Goal: Transaction & Acquisition: Purchase product/service

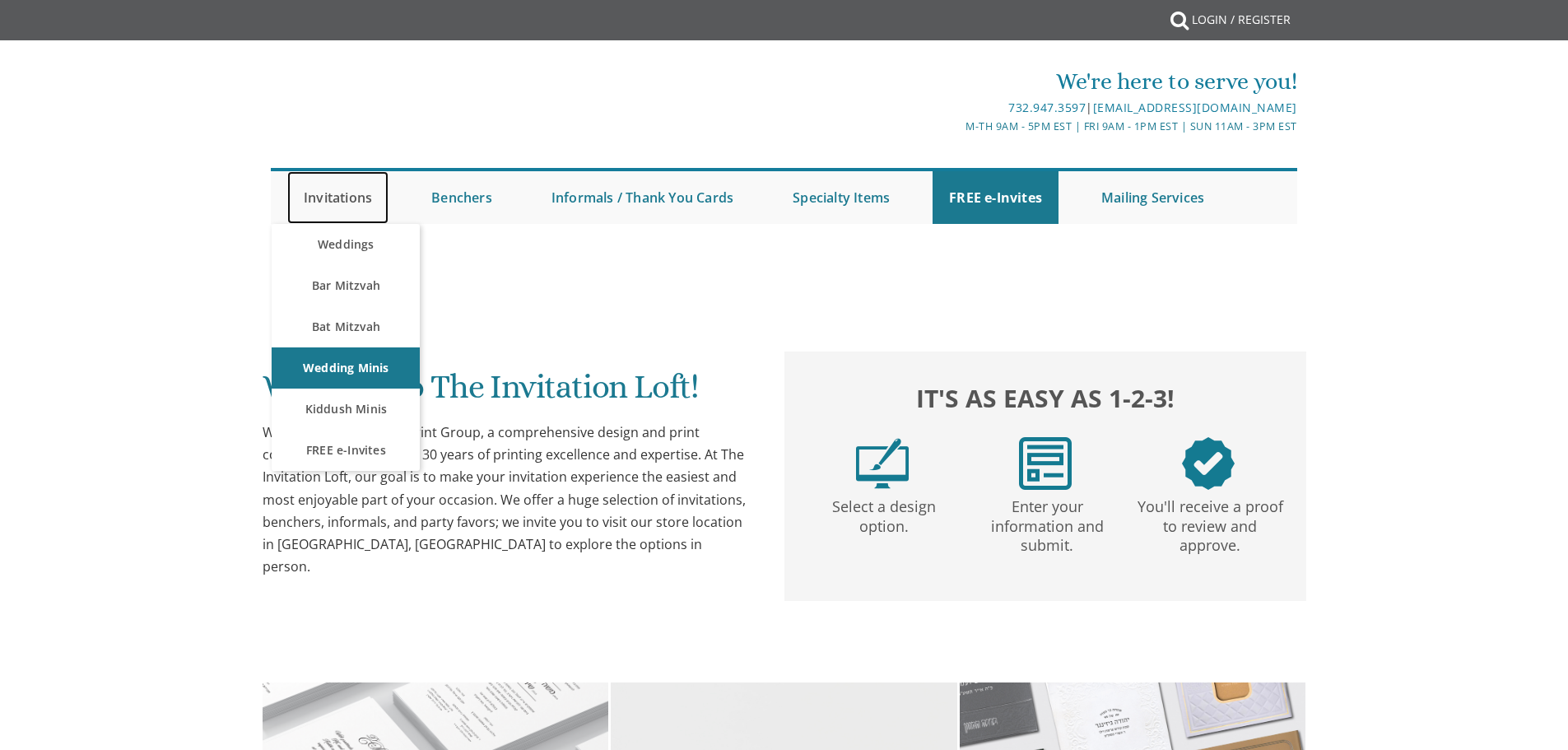
click at [357, 198] on link "Invitations" at bounding box center [338, 198] width 101 height 53
click at [357, 279] on link "Bar Mitzvah" at bounding box center [345, 286] width 148 height 41
click at [363, 285] on link "Bar Mitzvah" at bounding box center [345, 286] width 148 height 41
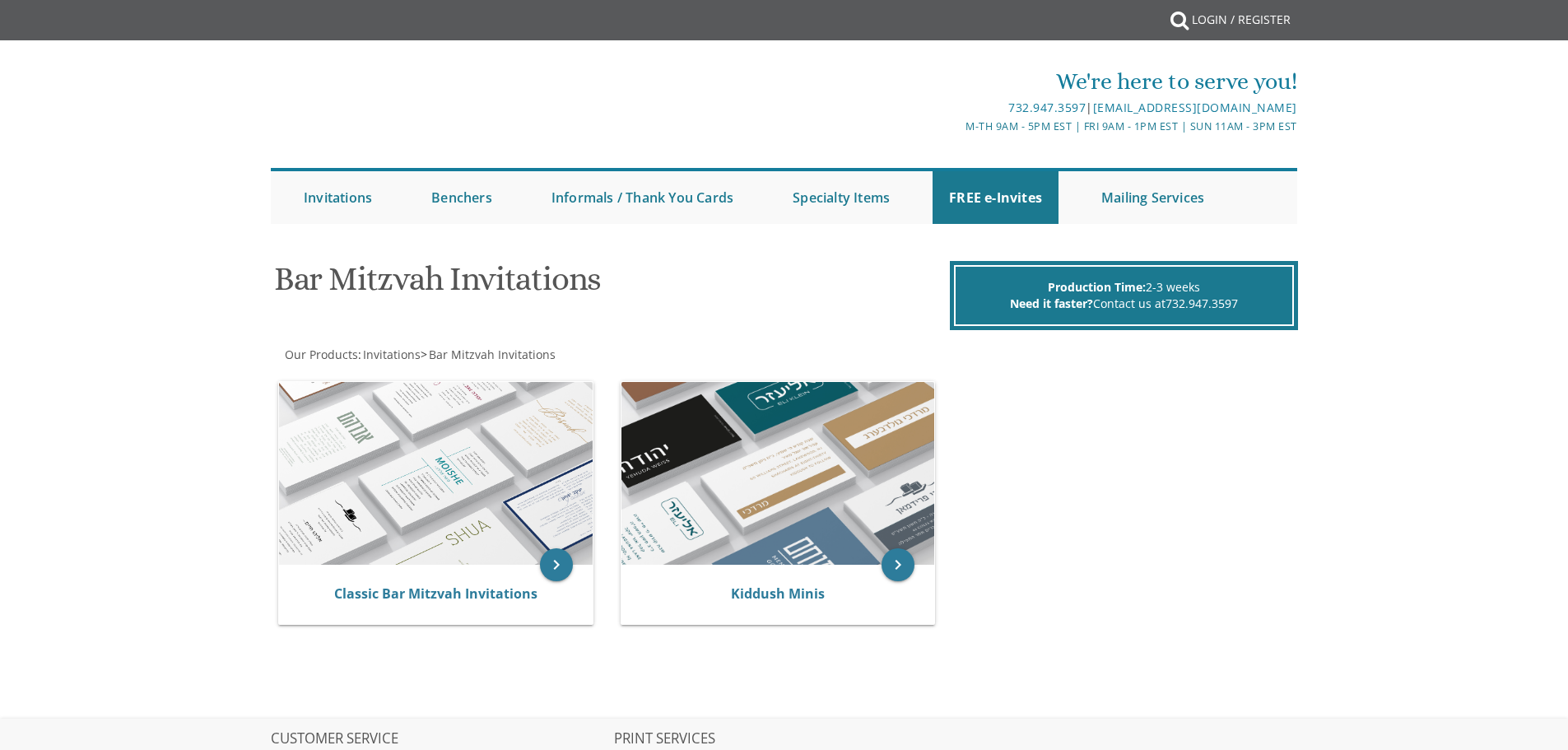
drag, startPoint x: 0, startPoint y: 0, endPoint x: 325, endPoint y: 286, distance: 432.9
click at [325, 286] on h1 "Bar Mitzvah Invitations" at bounding box center [610, 285] width 672 height 49
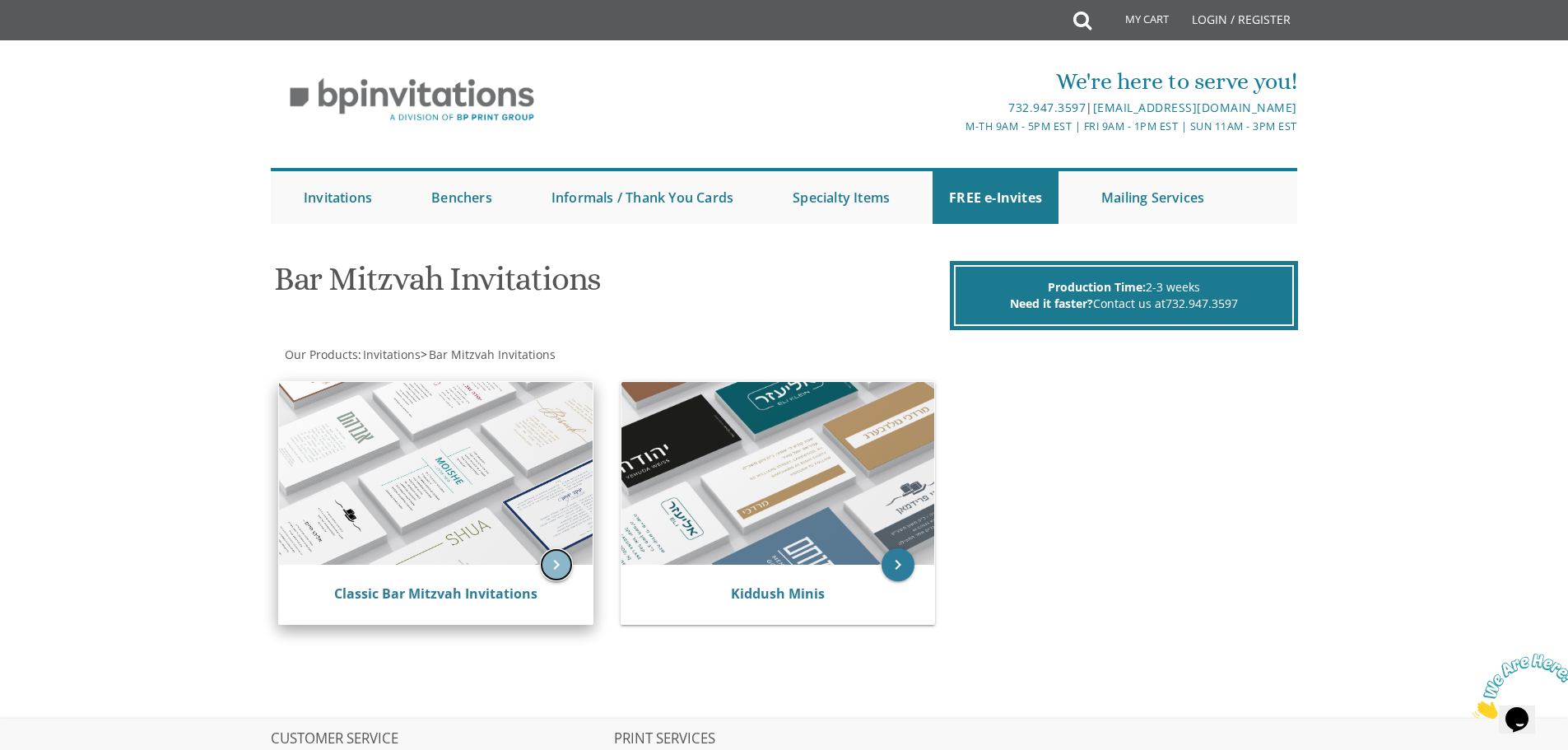
click at [550, 563] on icon "keyboard_arrow_right" at bounding box center [557, 564] width 33 height 33
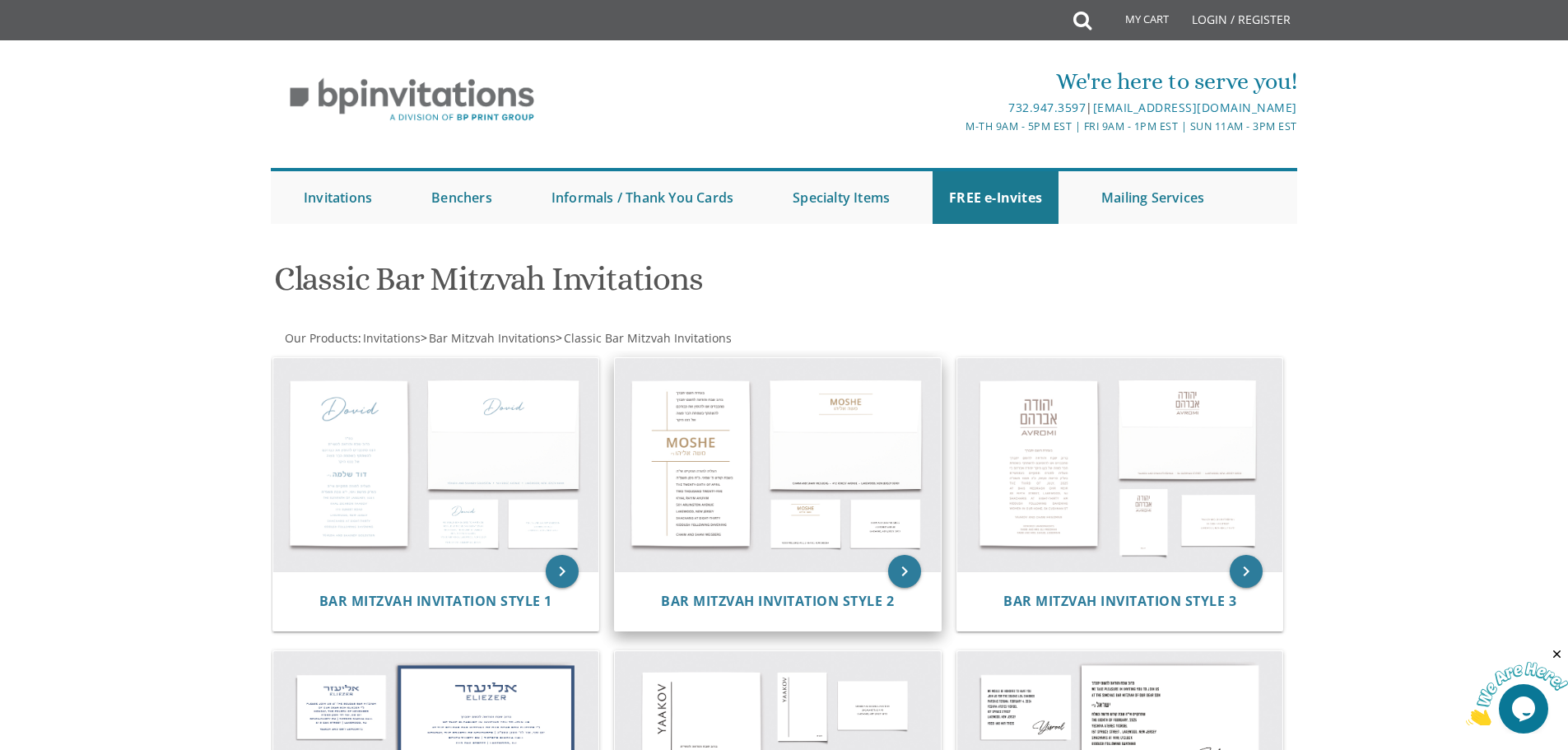
click at [716, 468] on img at bounding box center [777, 465] width 326 height 214
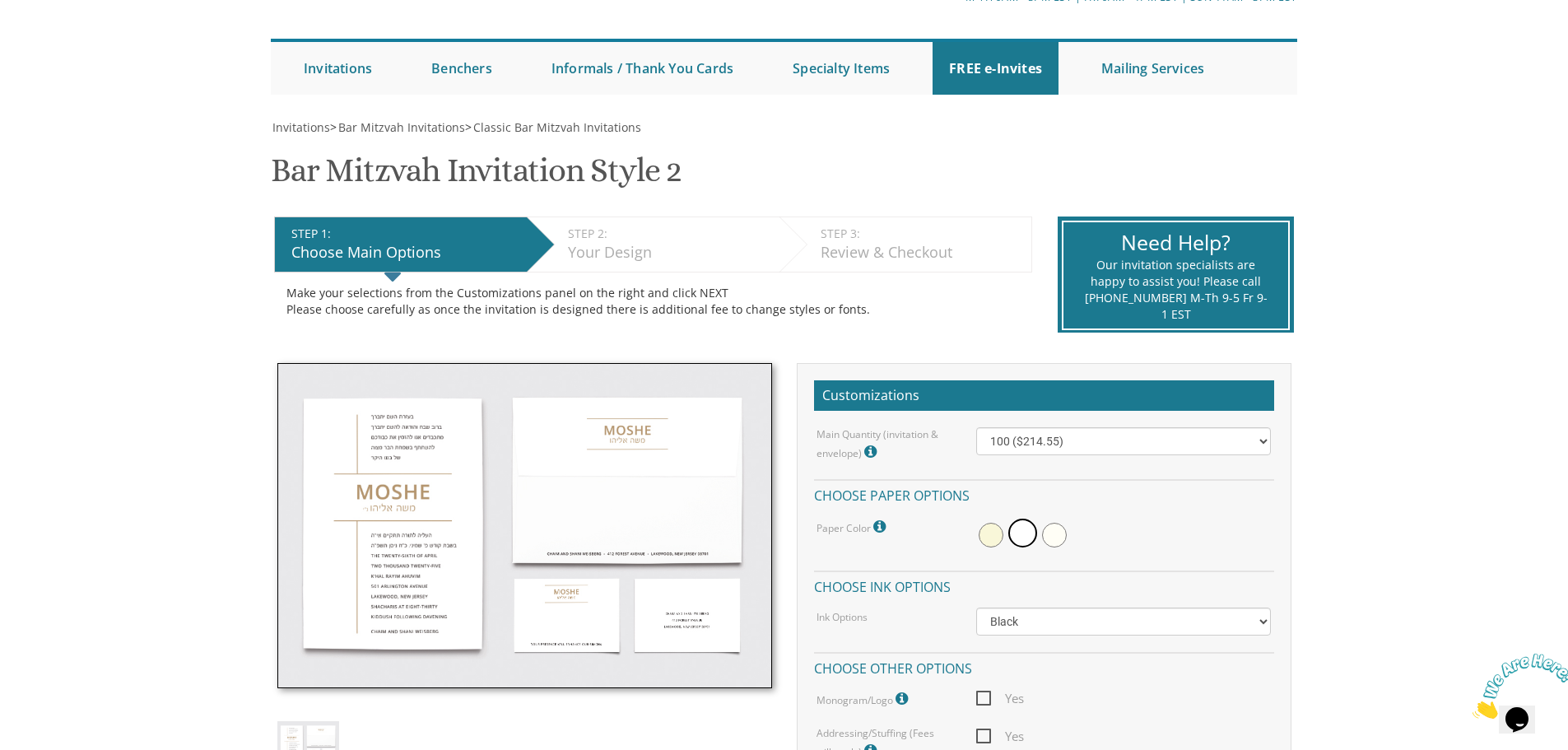
scroll to position [247, 0]
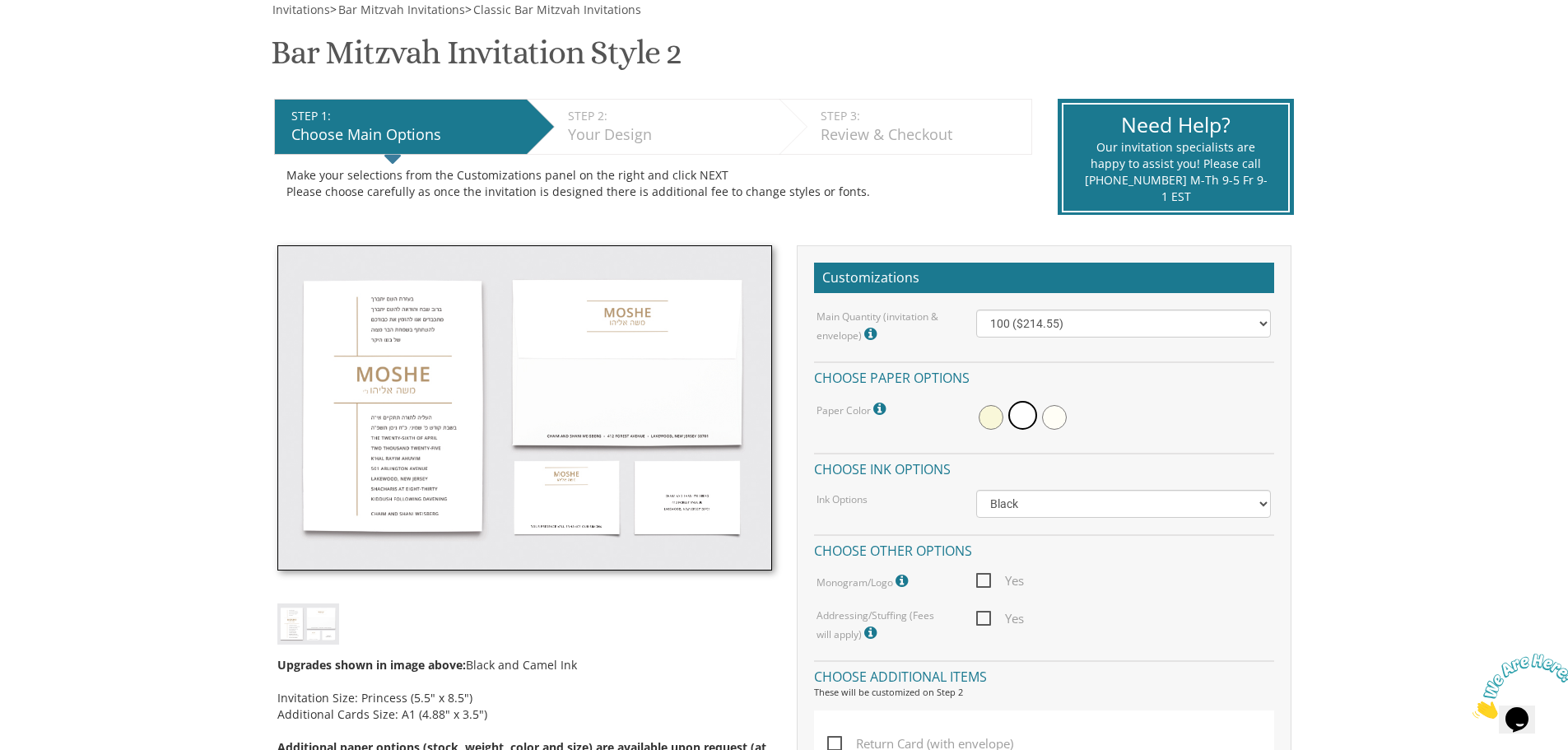
click at [410, 365] on img at bounding box center [524, 408] width 495 height 326
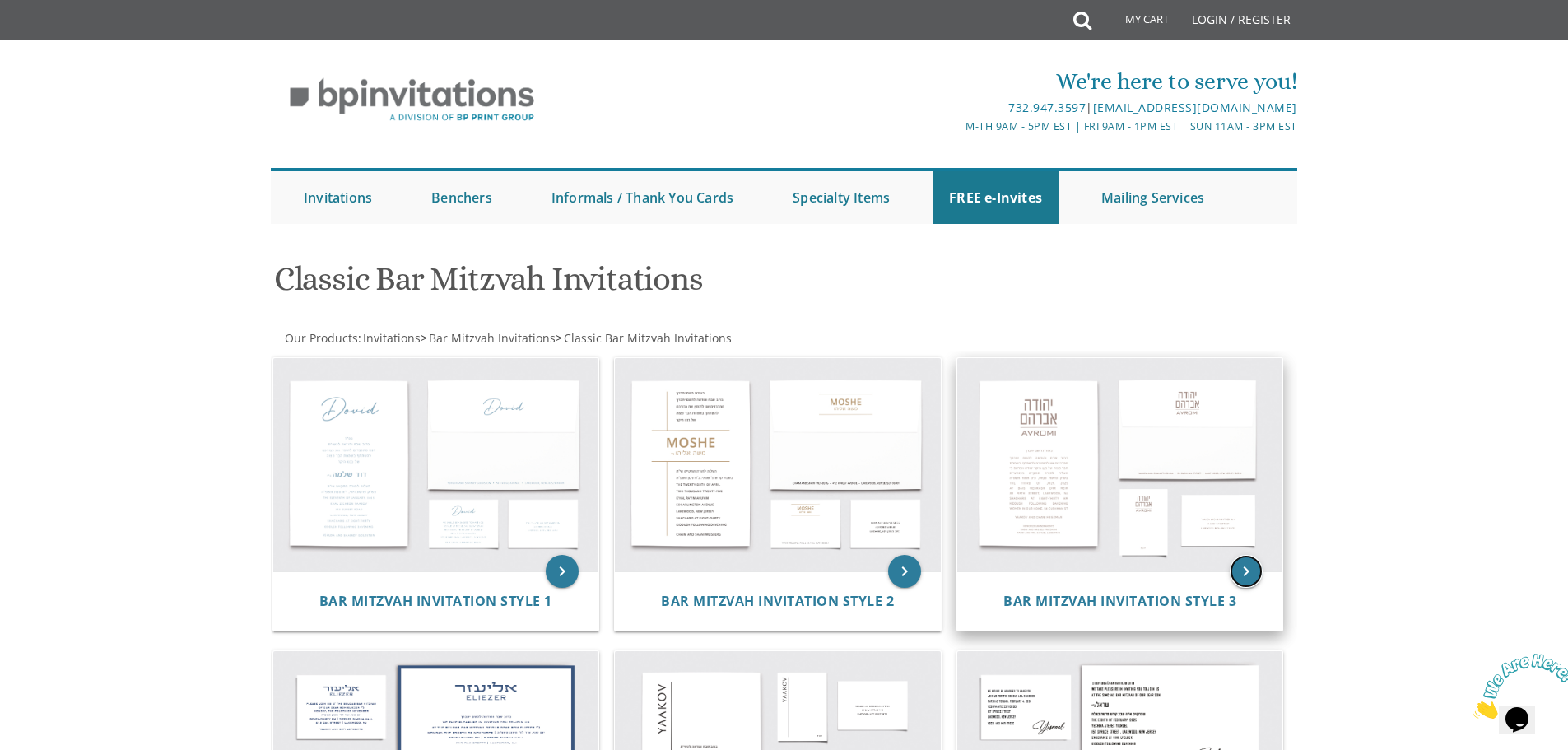
click at [1235, 564] on icon "keyboard_arrow_right" at bounding box center [1246, 571] width 33 height 33
click at [1242, 565] on icon "keyboard_arrow_right" at bounding box center [1246, 571] width 33 height 33
click at [1053, 483] on img at bounding box center [1120, 465] width 326 height 214
click at [1057, 461] on img at bounding box center [1120, 465] width 326 height 214
click at [1056, 458] on img at bounding box center [1120, 465] width 326 height 214
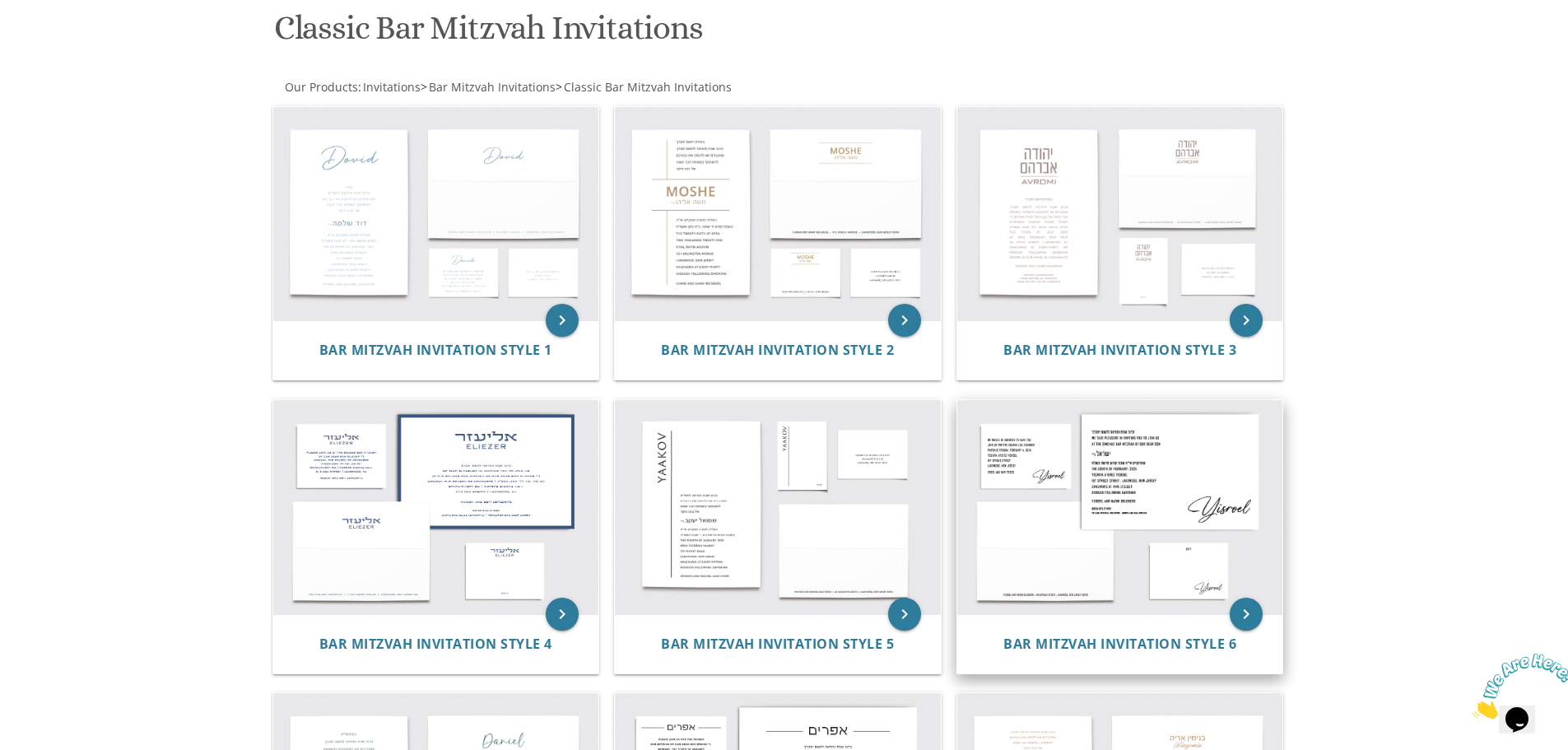
scroll to position [329, 0]
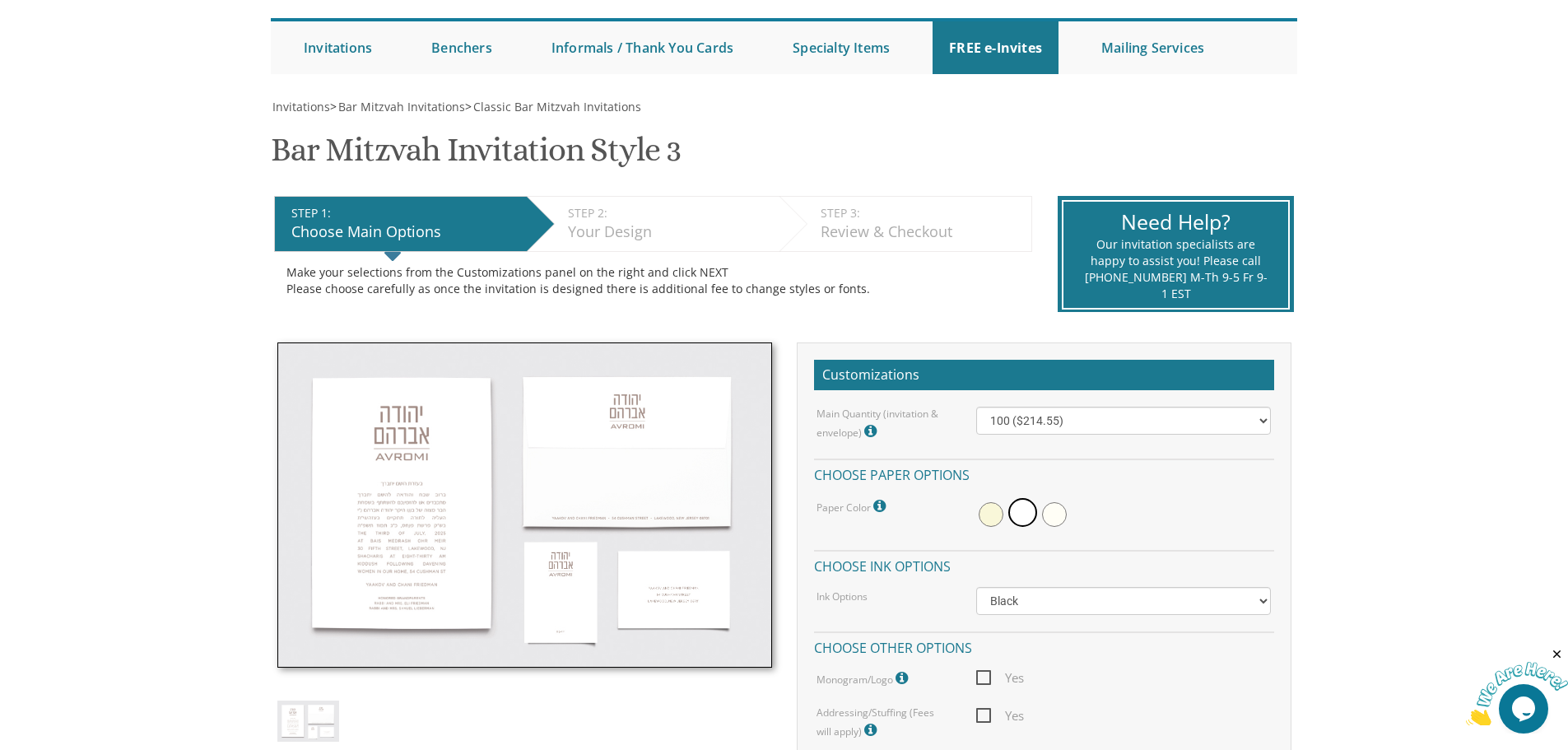
scroll to position [329, 0]
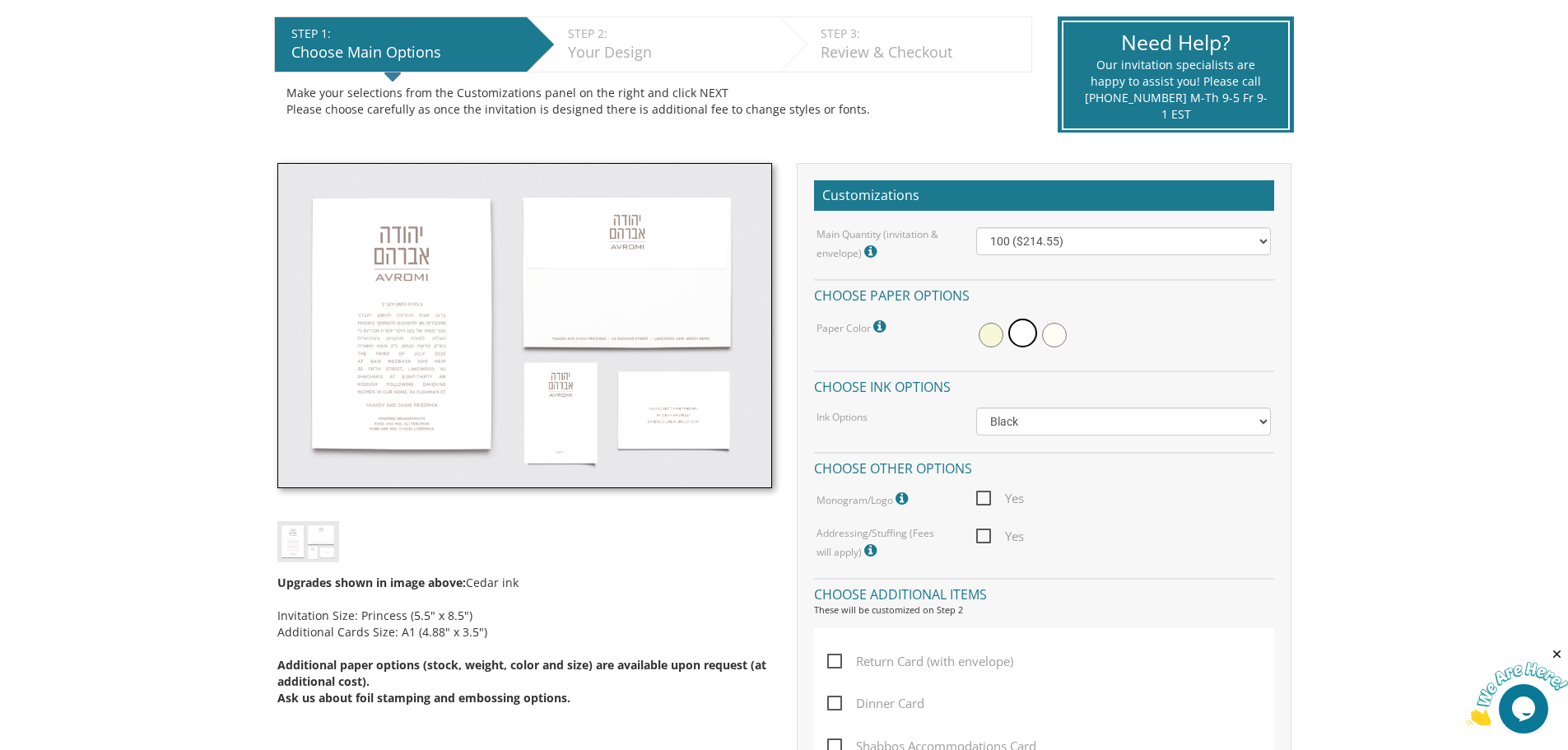
click at [385, 363] on img at bounding box center [524, 326] width 495 height 326
click at [384, 369] on img at bounding box center [524, 326] width 495 height 326
click at [385, 366] on img at bounding box center [524, 326] width 495 height 326
click at [478, 307] on img at bounding box center [524, 326] width 495 height 326
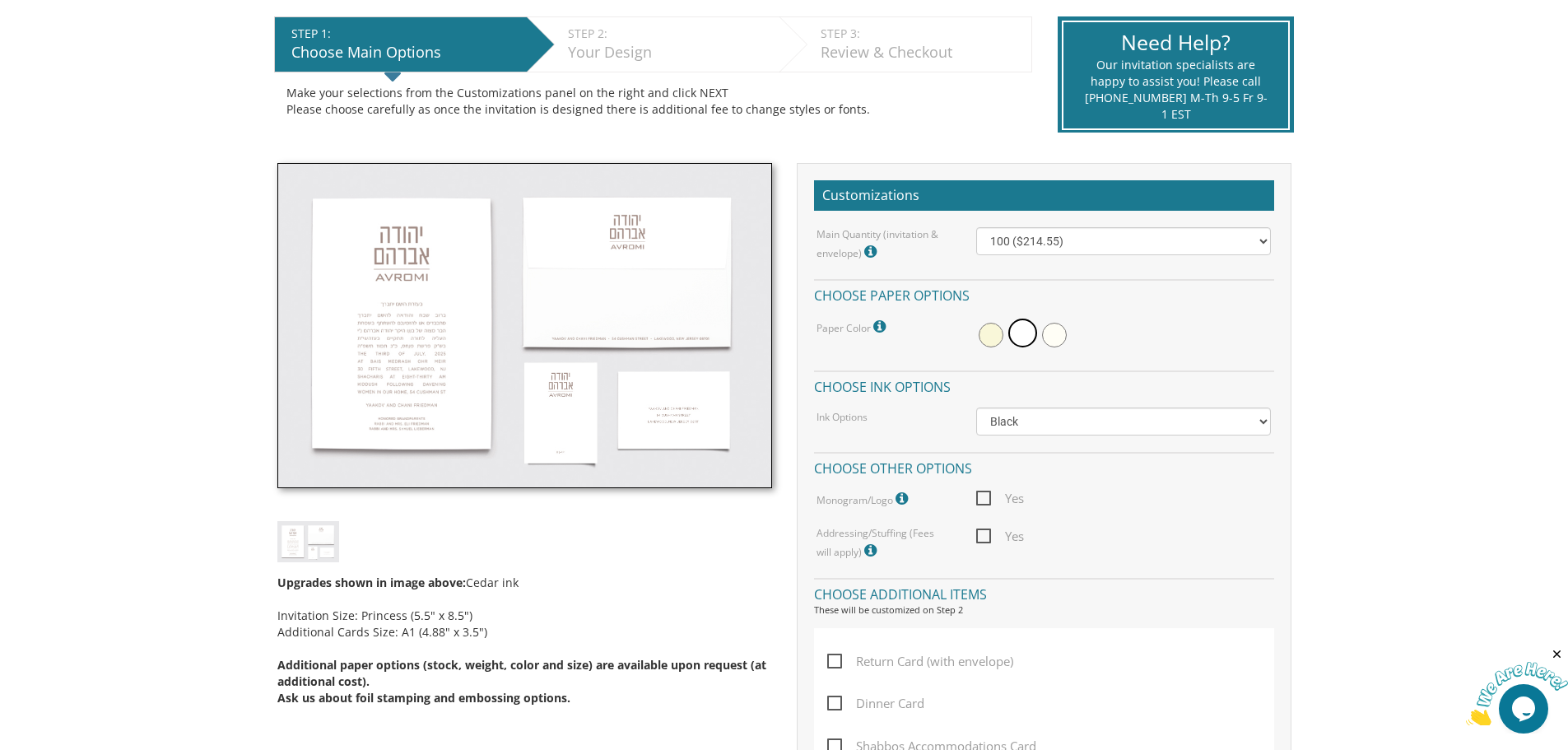
click at [478, 307] on img at bounding box center [524, 326] width 495 height 326
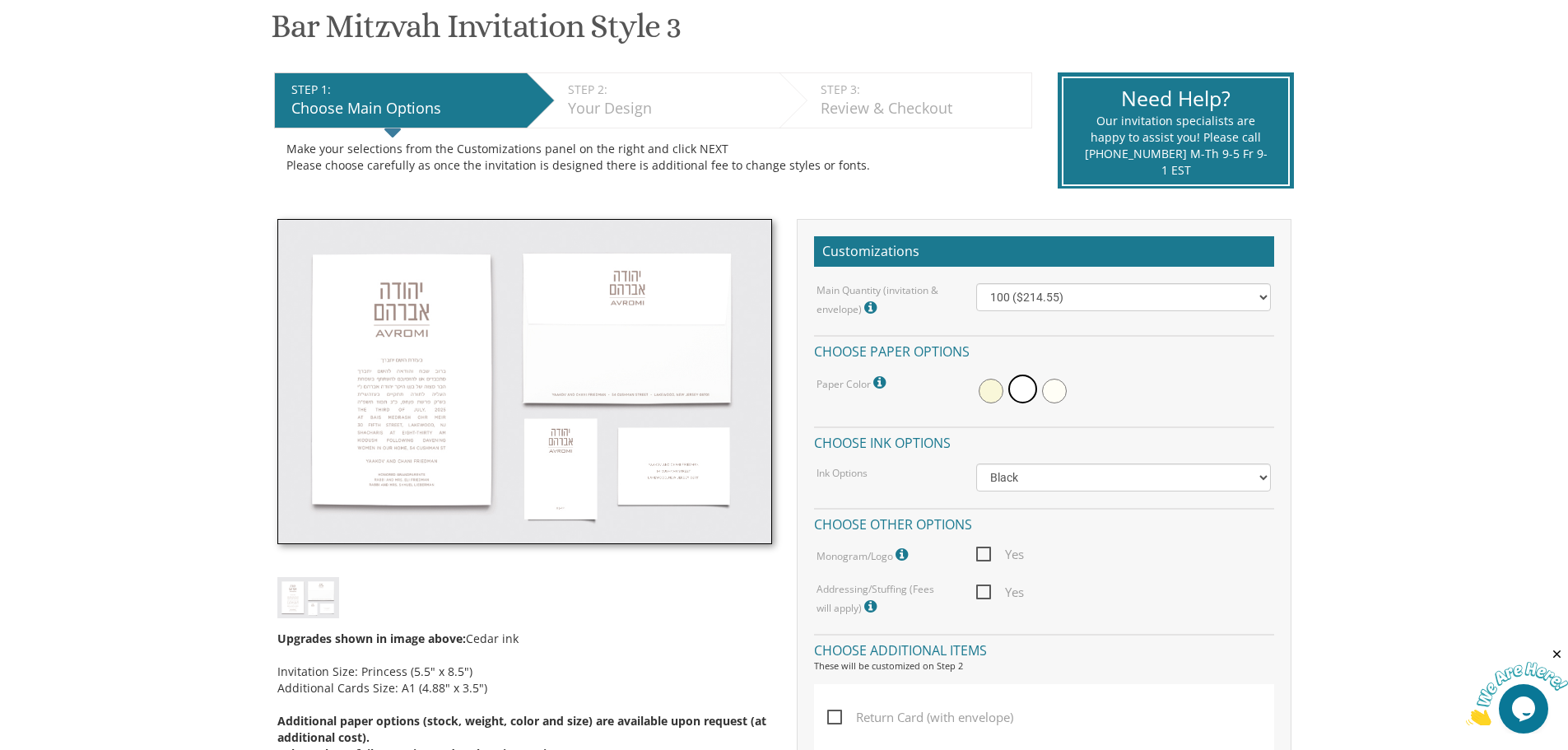
scroll to position [247, 0]
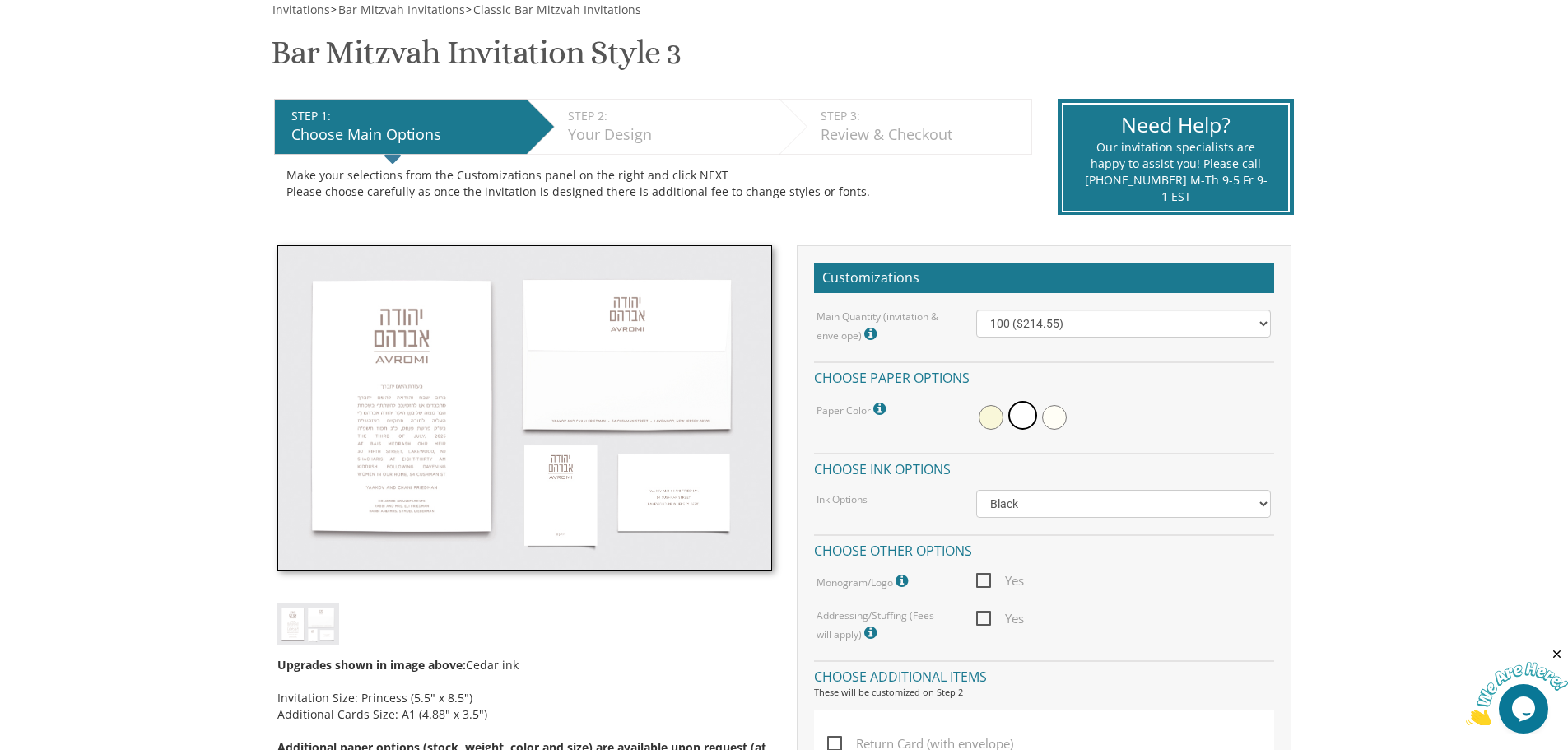
click at [609, 128] on div "Your Design" at bounding box center [669, 134] width 203 height 21
click at [603, 133] on div "Your Design" at bounding box center [669, 134] width 203 height 21
click at [454, 322] on img at bounding box center [524, 408] width 495 height 326
click at [428, 471] on img at bounding box center [524, 408] width 495 height 326
click at [428, 470] on img at bounding box center [524, 408] width 495 height 326
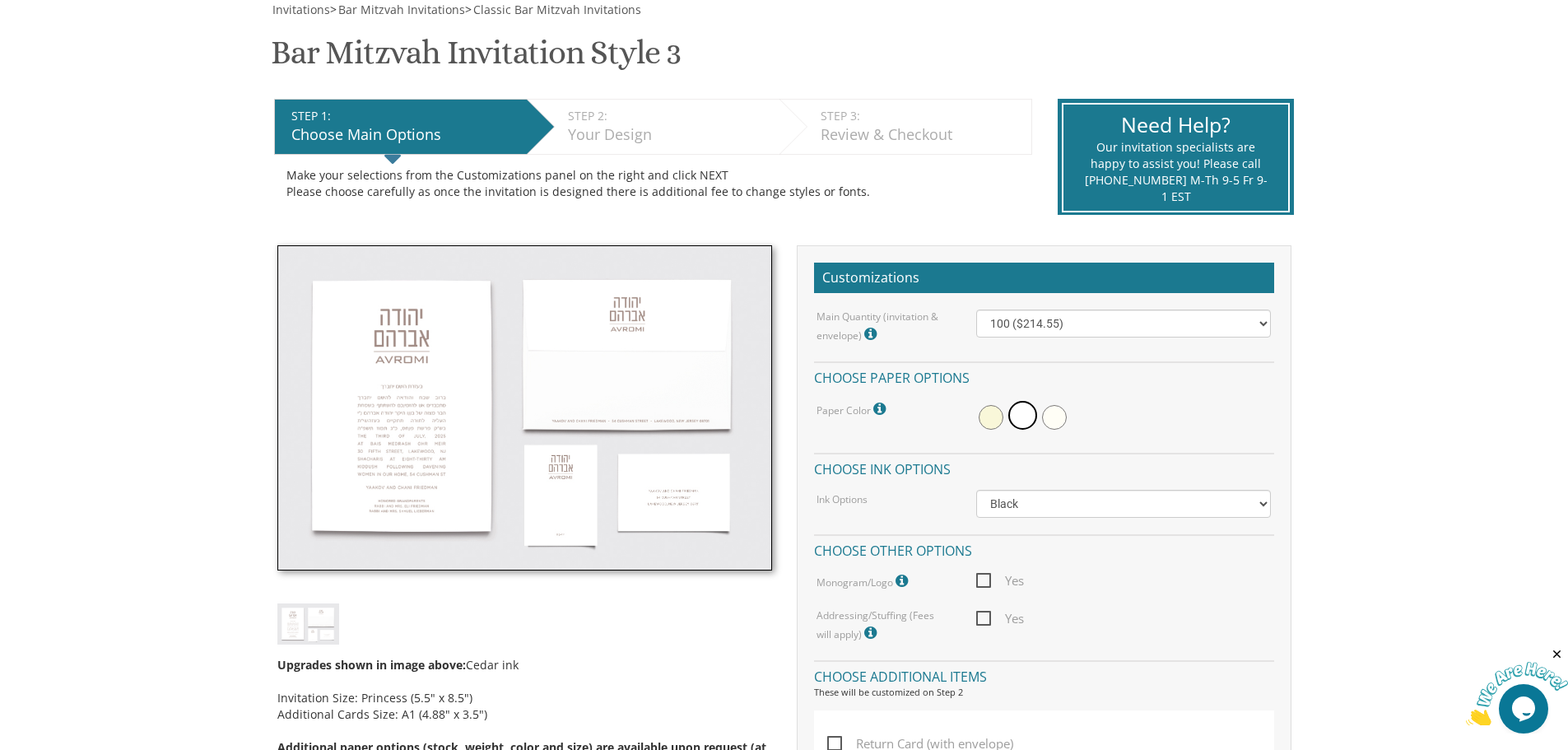
click at [474, 435] on img at bounding box center [524, 408] width 495 height 326
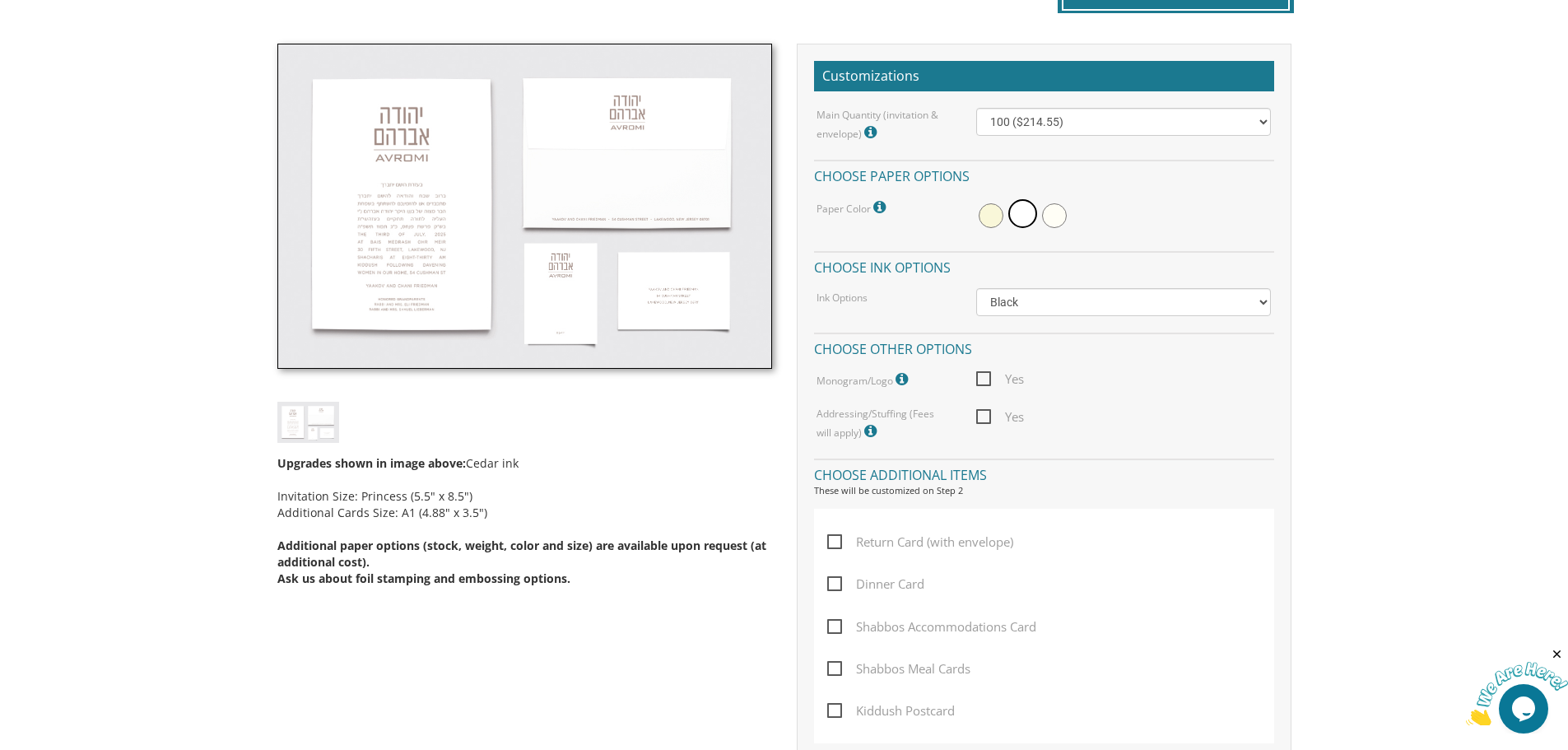
scroll to position [411, 0]
